Goal: Task Accomplishment & Management: Manage account settings

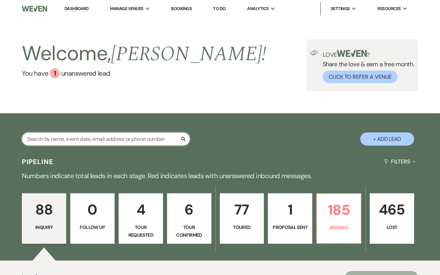
click at [124, 138] on input "text" at bounding box center [106, 139] width 168 height 13
type input "[PERSON_NAME]"
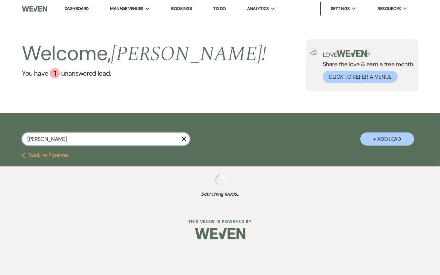
select select "8"
select select "6"
select select "8"
select select "6"
select select "5"
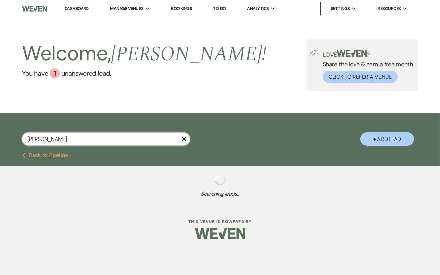
select select "8"
select select "5"
select select "8"
select select "11"
select select "8"
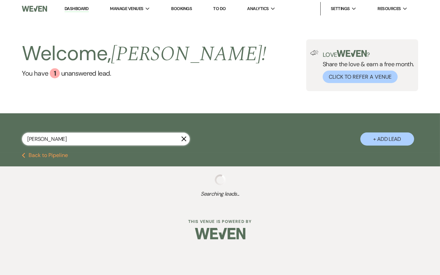
select select "5"
select select "8"
select select "5"
select select "8"
select select "5"
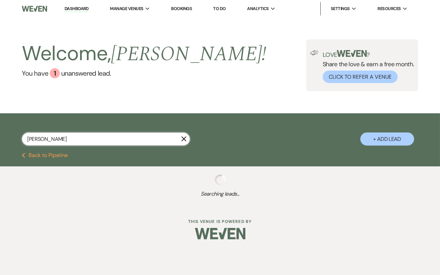
select select "8"
select select "5"
select select "8"
select select "6"
select select "8"
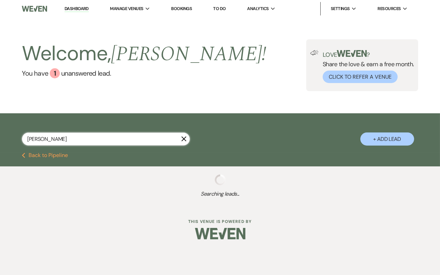
select select "2"
select select "8"
select select "5"
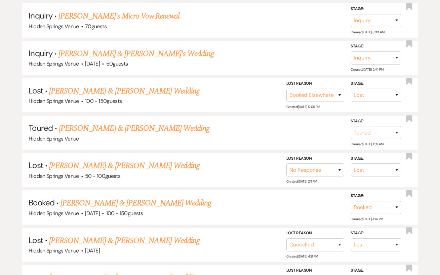
scroll to position [259, 0]
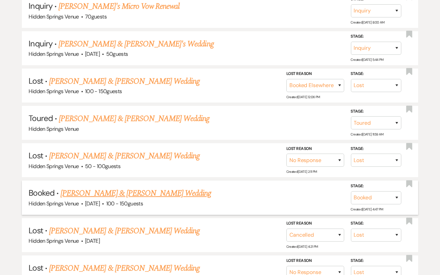
type input "[PERSON_NAME]"
click at [135, 192] on link "[PERSON_NAME] & [PERSON_NAME] Wedding" at bounding box center [136, 193] width 151 height 12
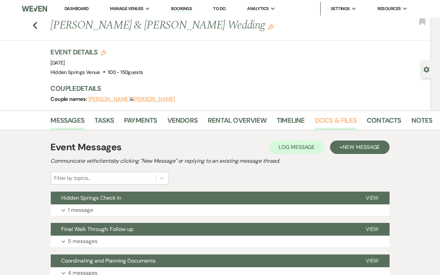
click at [333, 117] on link "Docs & Files" at bounding box center [336, 122] width 42 height 15
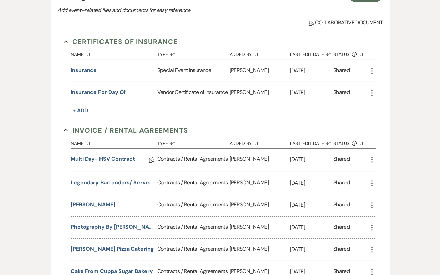
scroll to position [176, 0]
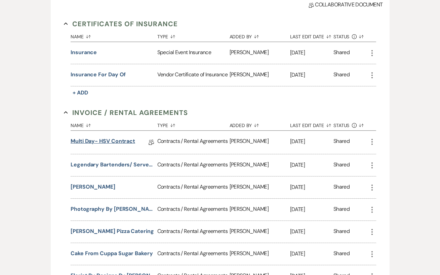
click at [111, 143] on link "Multi Day- HSV Contract" at bounding box center [103, 142] width 65 height 10
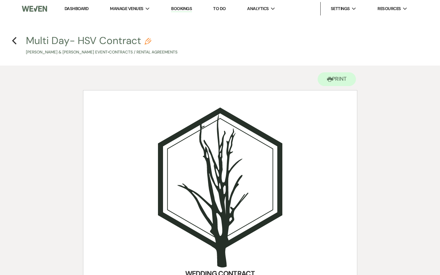
click at [84, 10] on link "Dashboard" at bounding box center [77, 9] width 24 height 6
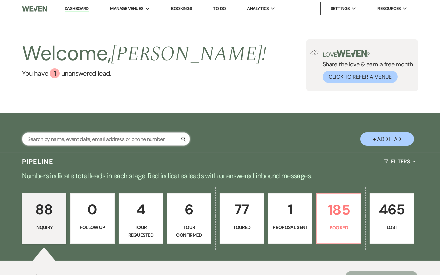
click at [104, 139] on input "text" at bounding box center [106, 139] width 168 height 13
type input "[PERSON_NAME]"
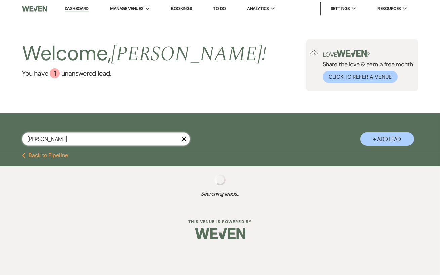
select select "8"
select select "11"
select select "8"
select select "5"
select select "8"
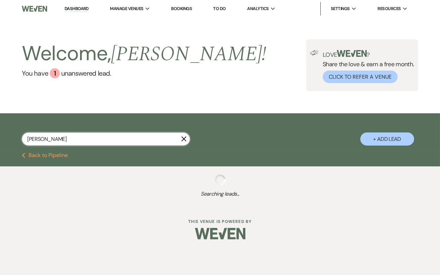
select select "11"
select select "8"
select select "5"
select select "8"
select select "11"
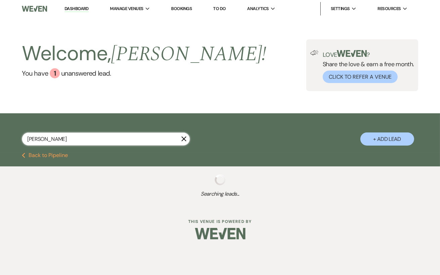
select select "8"
select select "5"
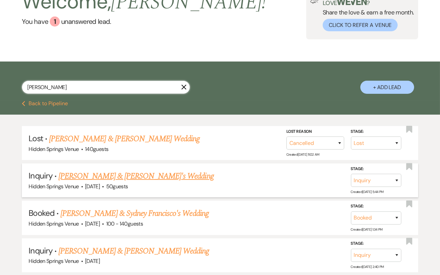
scroll to position [81, 0]
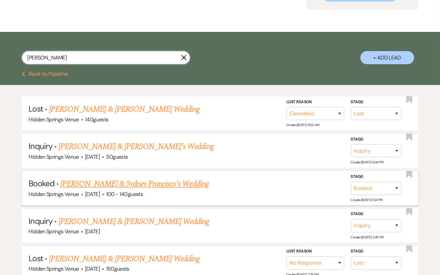
type input "[PERSON_NAME]"
click at [160, 184] on link "[PERSON_NAME] & Sydney Francisco's Wedding" at bounding box center [135, 184] width 148 height 12
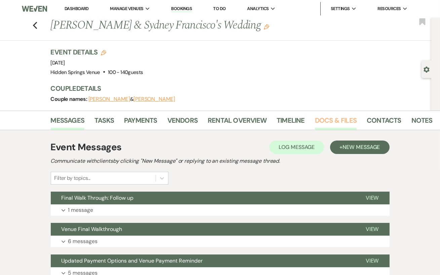
click at [323, 123] on link "Docs & Files" at bounding box center [336, 122] width 42 height 15
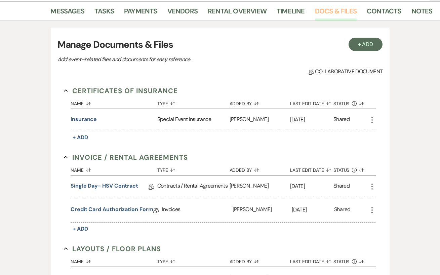
scroll to position [122, 0]
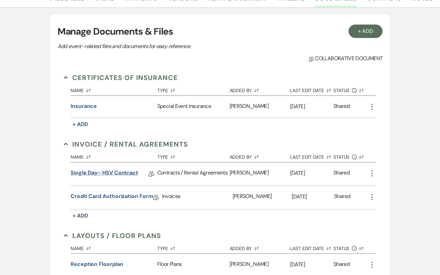
click at [118, 172] on link "Single Day- HSV Contract" at bounding box center [105, 174] width 68 height 10
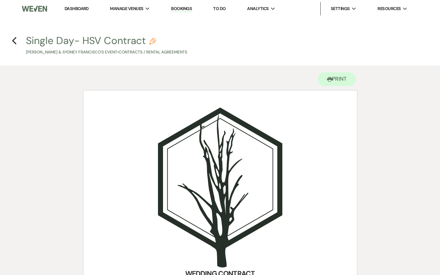
click at [81, 9] on link "Dashboard" at bounding box center [77, 9] width 24 height 6
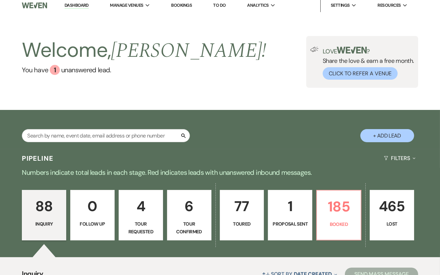
scroll to position [5, 0]
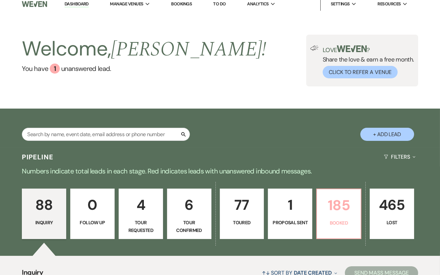
click at [338, 201] on p "185" at bounding box center [339, 205] width 36 height 23
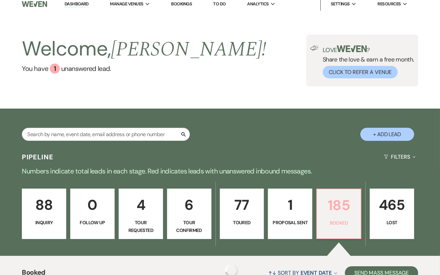
scroll to position [136, 0]
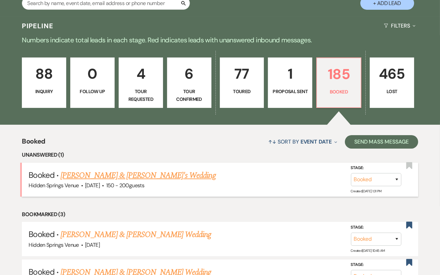
click at [160, 172] on link "[PERSON_NAME] & [PERSON_NAME]'s Wedding" at bounding box center [138, 176] width 155 height 12
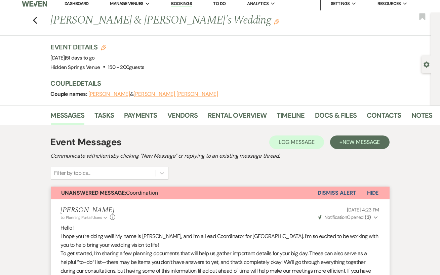
scroll to position [5, 0]
click at [37, 16] on button "Previous" at bounding box center [35, 19] width 5 height 9
